Goal: Transaction & Acquisition: Purchase product/service

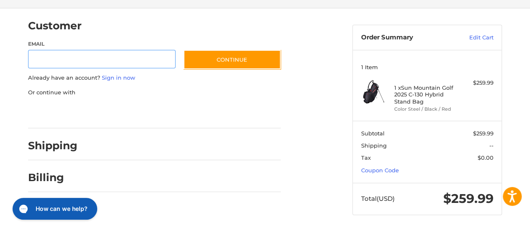
scroll to position [59, 0]
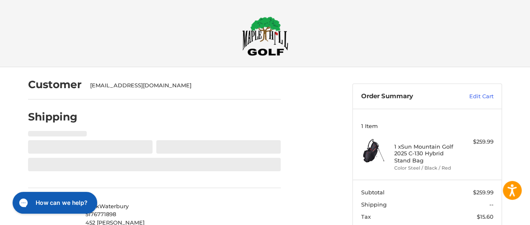
select select "**"
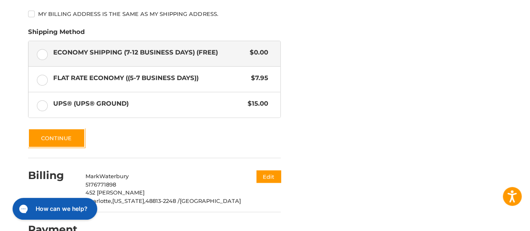
scroll to position [422, 0]
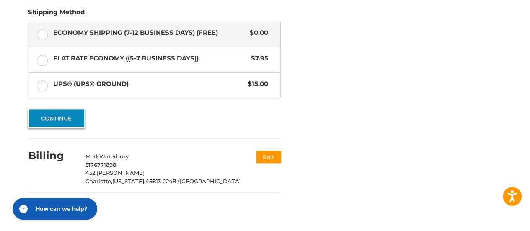
click at [46, 123] on button "Continue" at bounding box center [56, 117] width 57 height 19
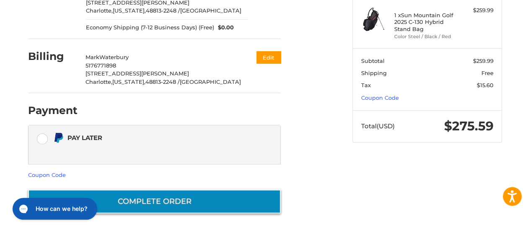
scroll to position [131, 0]
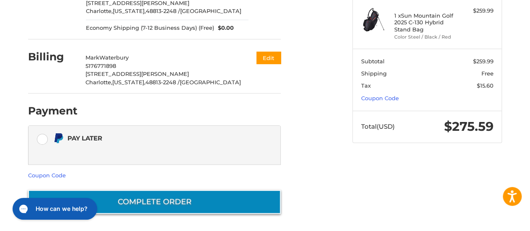
click at [157, 203] on button "Complete order" at bounding box center [154, 202] width 253 height 24
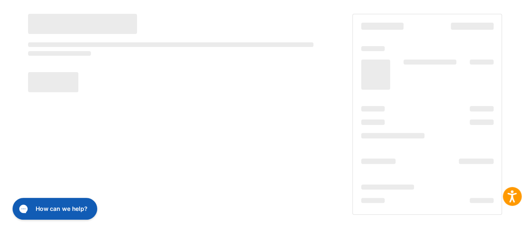
scroll to position [70, 0]
